Goal: Information Seeking & Learning: Learn about a topic

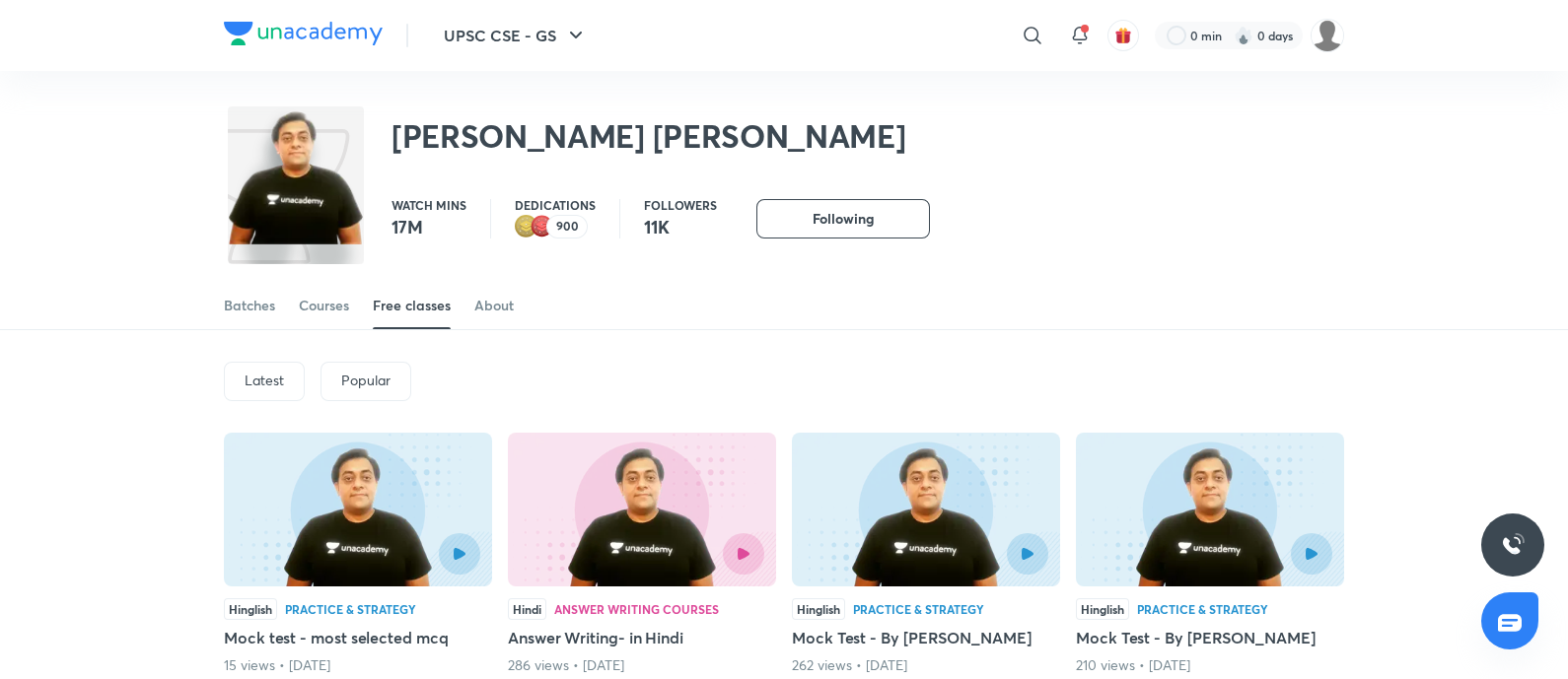
drag, startPoint x: 312, startPoint y: 302, endPoint x: 1146, endPoint y: 265, distance: 834.8
click at [312, 302] on div "Courses" at bounding box center [324, 306] width 51 height 20
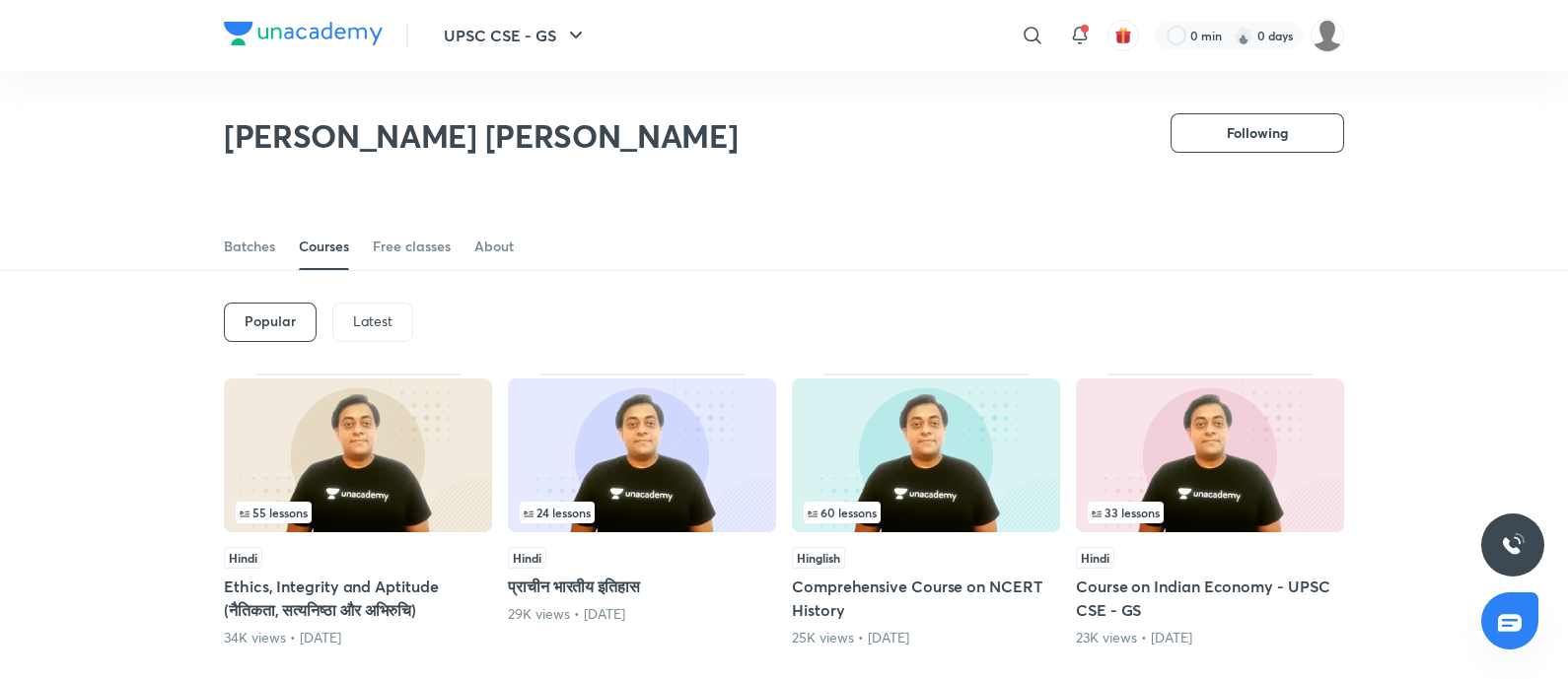
scroll to position [87, 0]
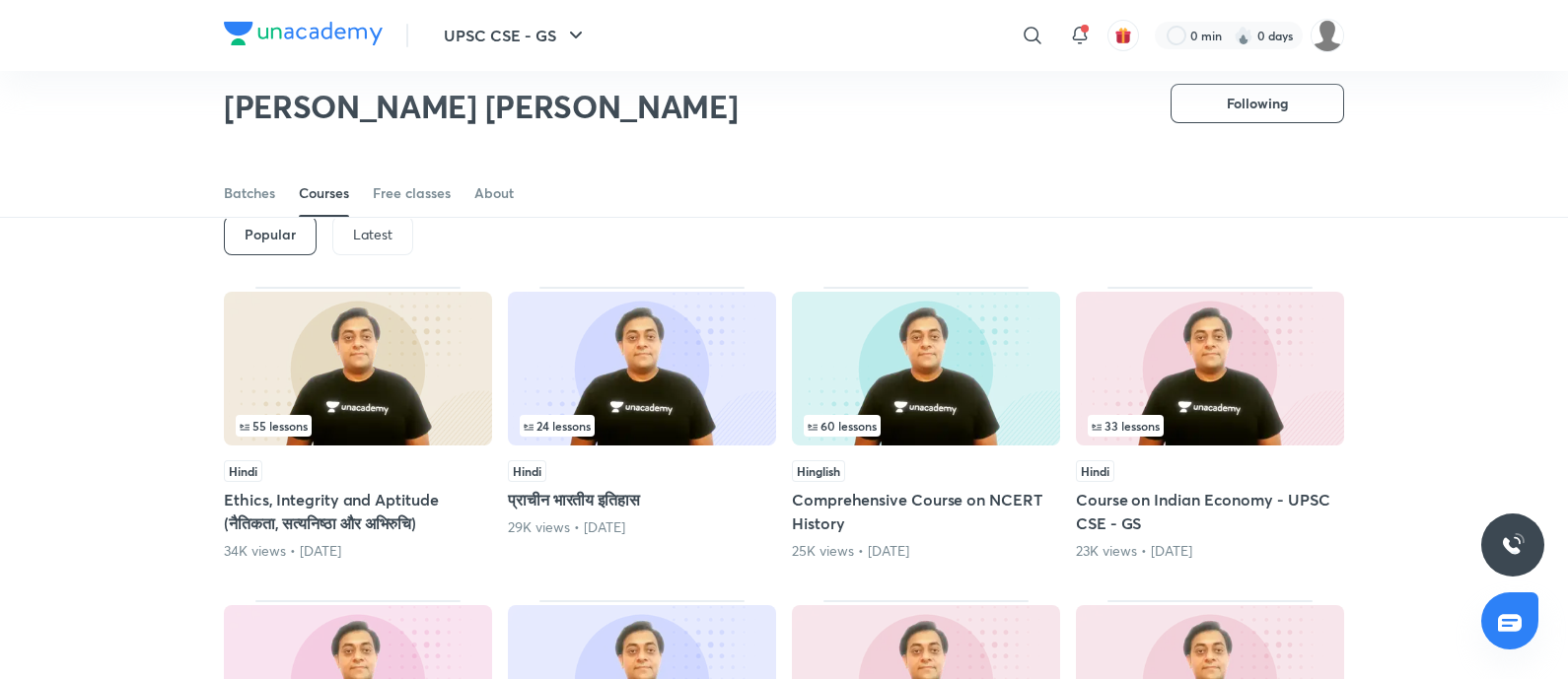
click at [250, 304] on img at bounding box center [358, 368] width 268 height 153
click at [256, 187] on div "Batches" at bounding box center [250, 193] width 52 height 20
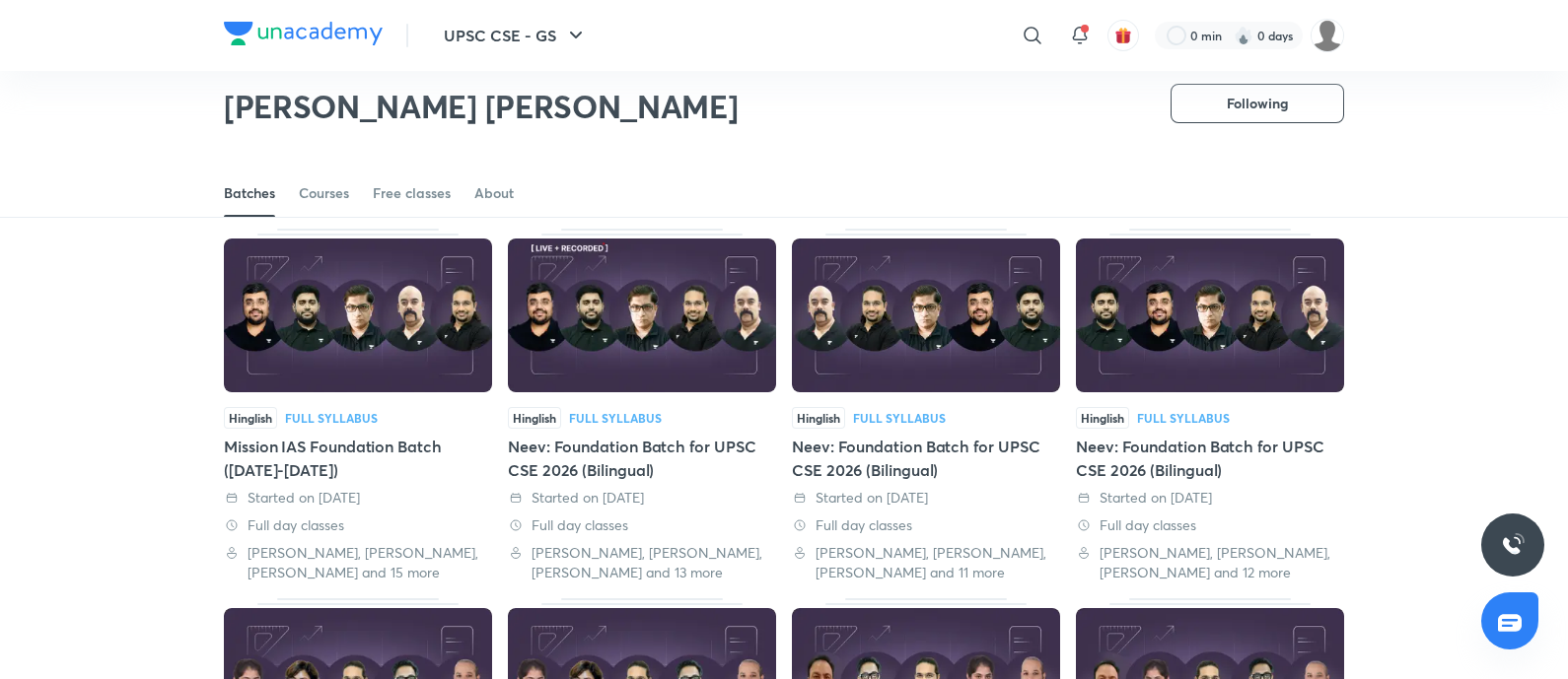
scroll to position [58, 0]
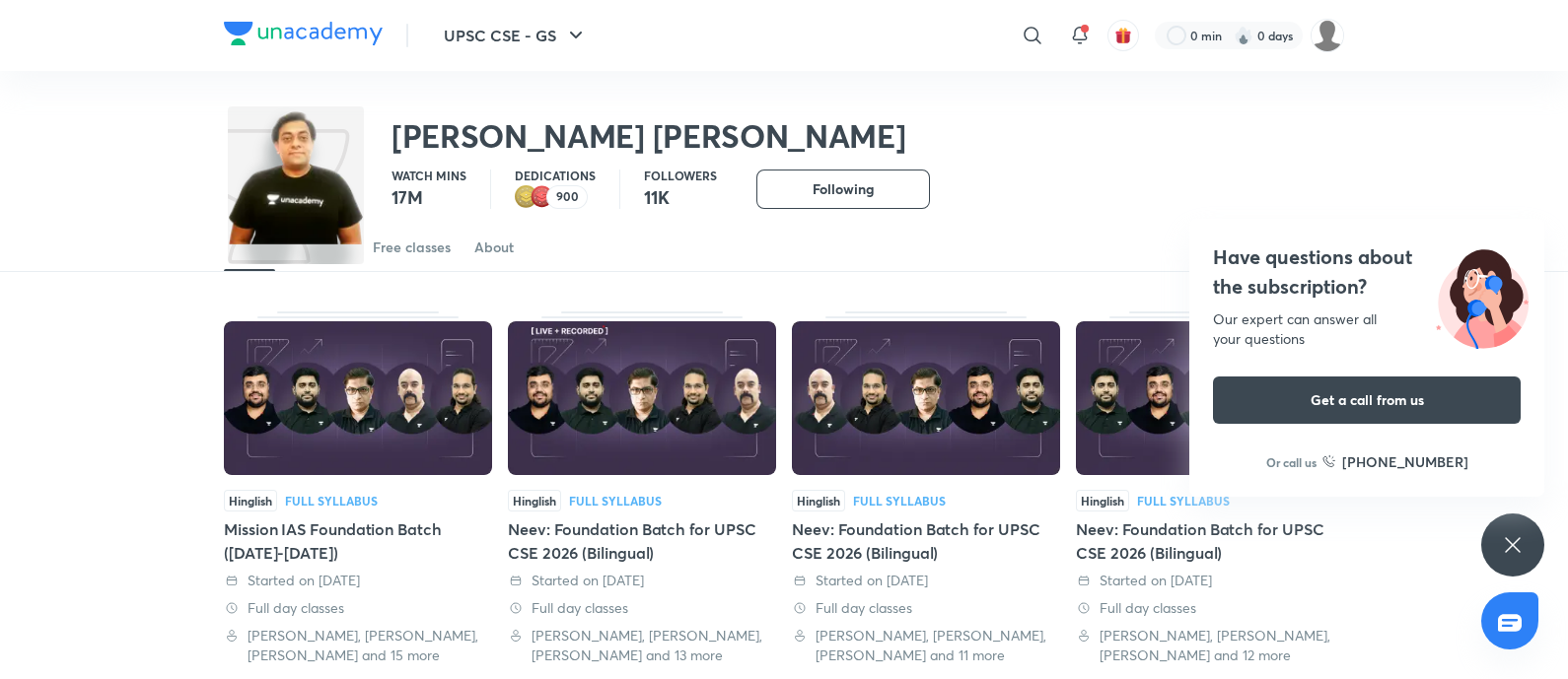
click at [1310, 242] on h4 "Have questions about the subscription?" at bounding box center [1367, 272] width 308 height 59
